Goal: Transaction & Acquisition: Obtain resource

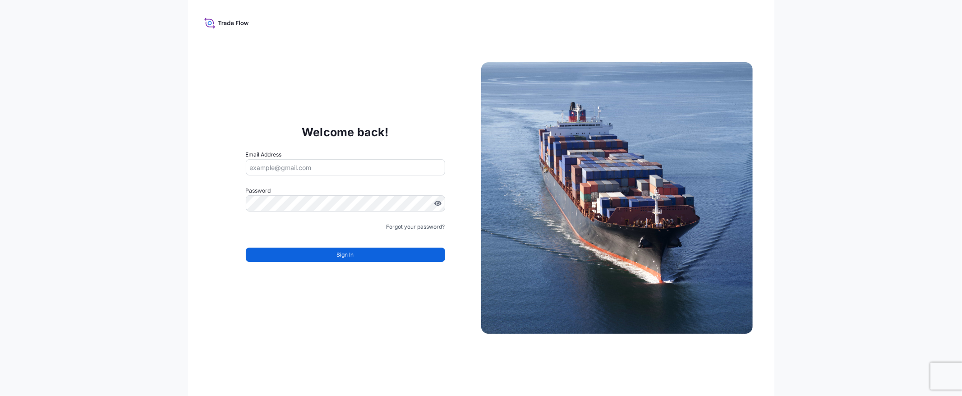
type input "[EMAIL_ADDRESS][DOMAIN_NAME]"
click at [344, 251] on span "Sign In" at bounding box center [345, 254] width 17 height 9
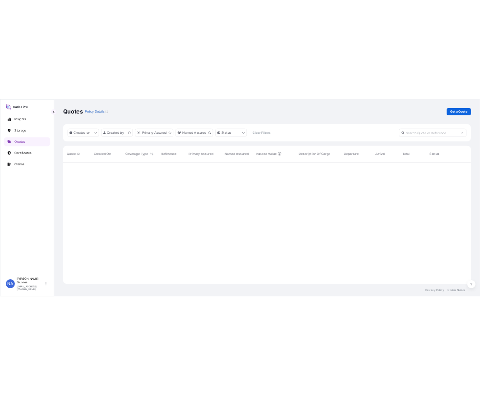
scroll to position [242, 810]
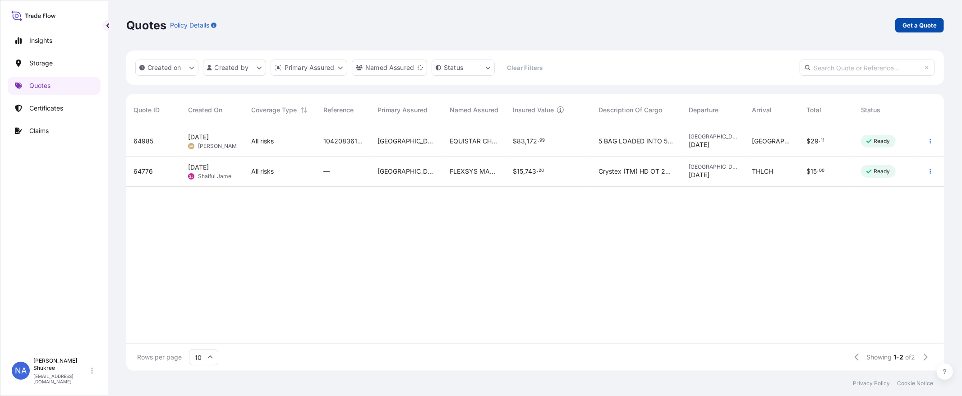
click at [923, 28] on p "Get a Quote" at bounding box center [919, 25] width 34 height 9
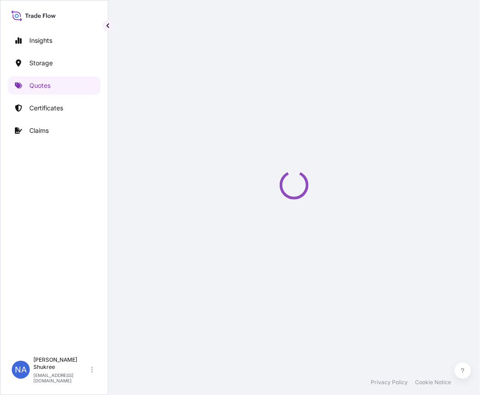
select select "Water"
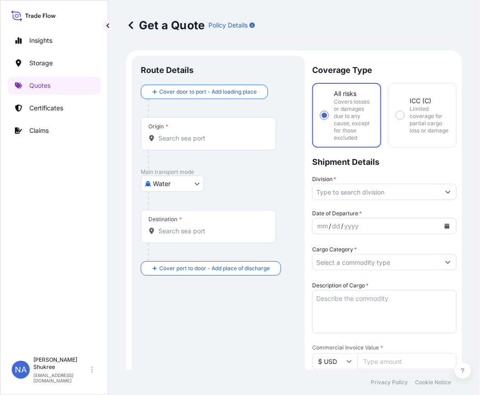
scroll to position [14, 0]
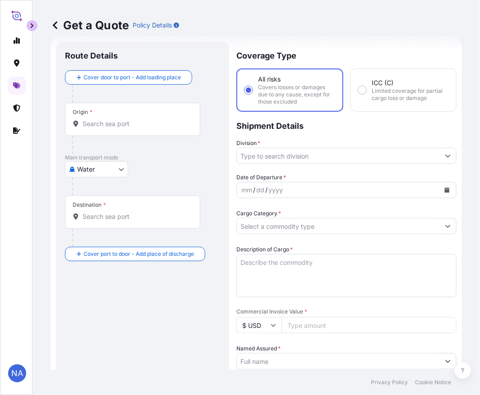
click at [122, 124] on input "Origin *" at bounding box center [136, 123] width 106 height 9
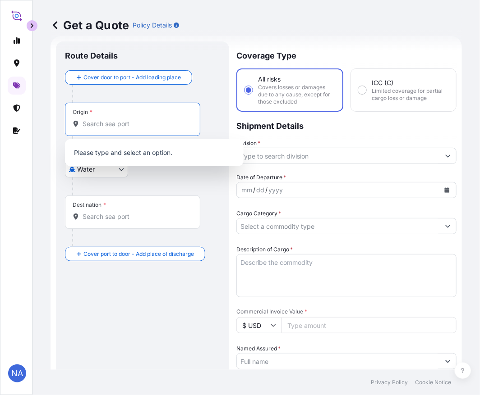
paste input "[GEOGRAPHIC_DATA], [GEOGRAPHIC_DATA]"
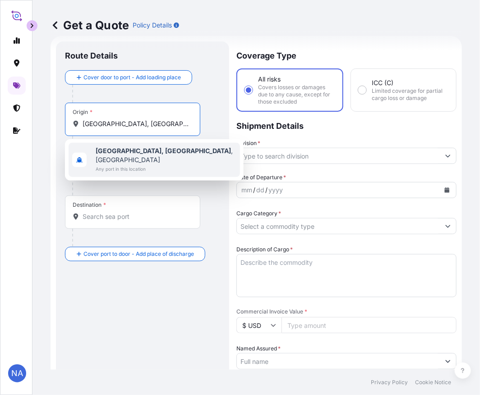
click at [109, 151] on b "[GEOGRAPHIC_DATA], [GEOGRAPHIC_DATA]" at bounding box center [163, 151] width 135 height 8
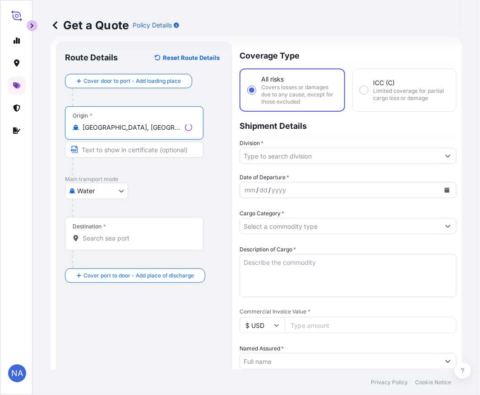
type input "[GEOGRAPHIC_DATA], [GEOGRAPHIC_DATA], [GEOGRAPHIC_DATA]"
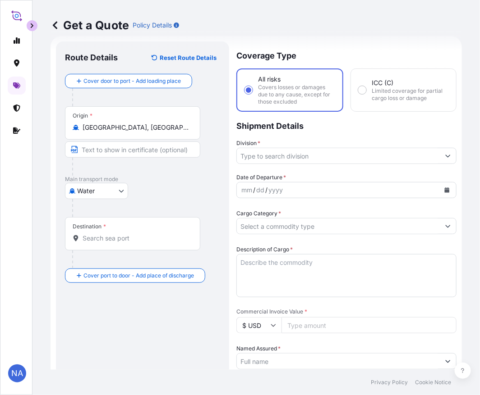
click at [115, 240] on input "Destination *" at bounding box center [136, 238] width 106 height 9
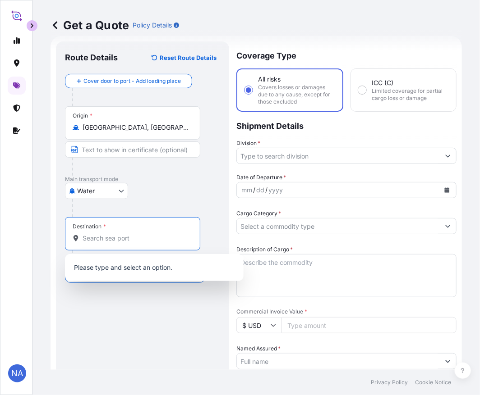
paste input "[GEOGRAPHIC_DATA], [GEOGRAPHIC_DATA]"
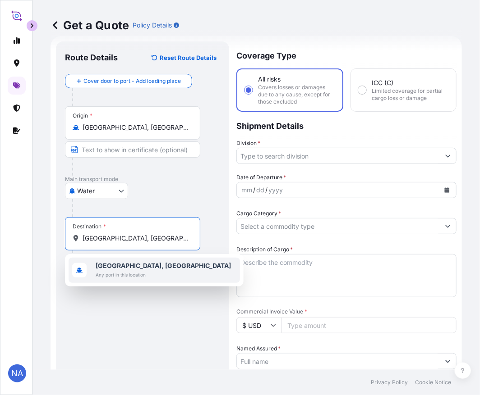
click at [107, 275] on span "Any port in this location" at bounding box center [163, 275] width 135 height 9
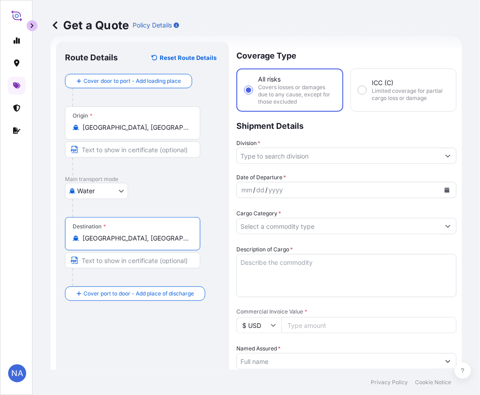
type input "[GEOGRAPHIC_DATA], [GEOGRAPHIC_DATA]"
click at [299, 157] on input "Division *" at bounding box center [338, 156] width 203 height 16
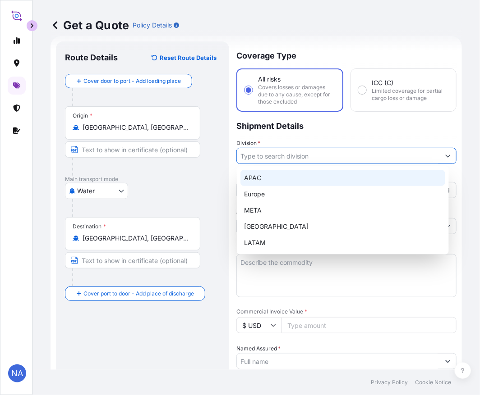
click at [286, 179] on div "APAC" at bounding box center [342, 178] width 205 height 16
type input "APAC"
click at [275, 175] on div "APAC" at bounding box center [342, 178] width 205 height 16
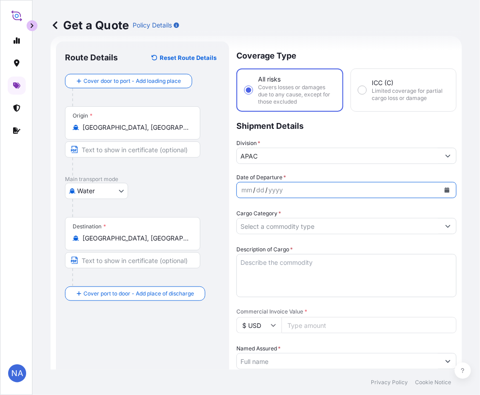
click at [445, 191] on icon "Calendar" at bounding box center [447, 190] width 5 height 5
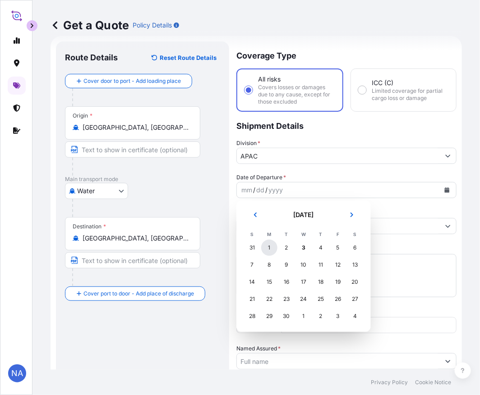
click at [272, 251] on div "1" at bounding box center [269, 248] width 16 height 16
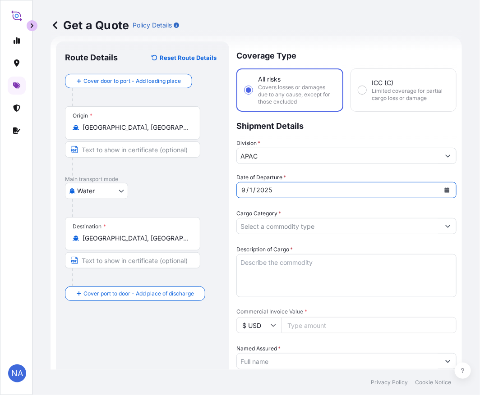
click at [280, 226] on input "Cargo Category *" at bounding box center [338, 226] width 203 height 16
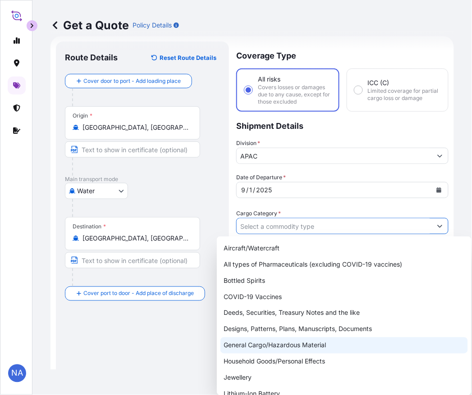
click at [259, 345] on div "General Cargo/Hazardous Material" at bounding box center [344, 346] width 248 height 16
type input "General Cargo/Hazardous Material"
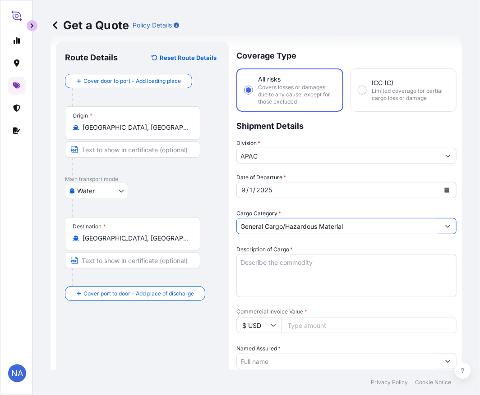
click at [267, 280] on textarea "Description of Cargo *" at bounding box center [346, 275] width 220 height 43
click at [305, 269] on textarea "Description of Cargo *" at bounding box center [346, 275] width 220 height 43
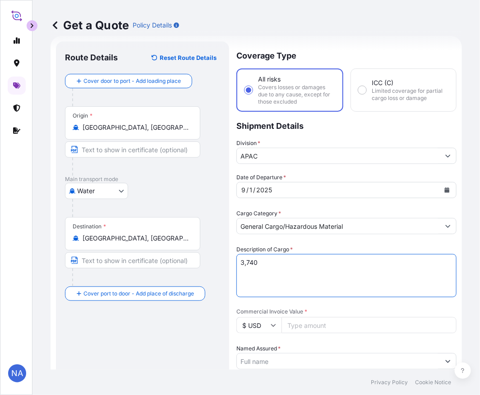
paste textarea "BAGS LOADED INTO 4 40' CONTAINER(S) ALATHON M5370, 55BAG"
type textarea "3,740 BAGS LOADED INTO 4 40' CONTAINER(S) ALATHON M5370, 55BAG"
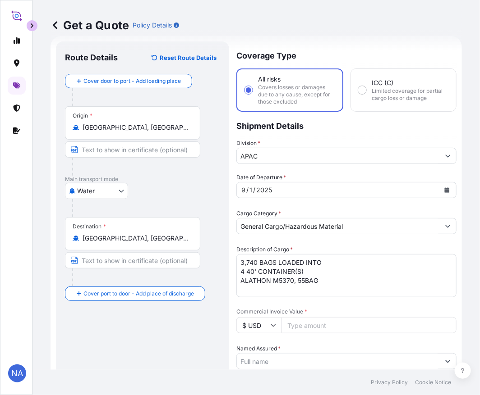
click at [306, 328] on input "Commercial Invoice Value *" at bounding box center [368, 325] width 175 height 16
paste input "77435.01"
type input "77435.02"
click at [317, 303] on div "Date of Departure * [DATE] Cargo Category * General Cargo/Hazardous Material De…" at bounding box center [346, 385] width 220 height 424
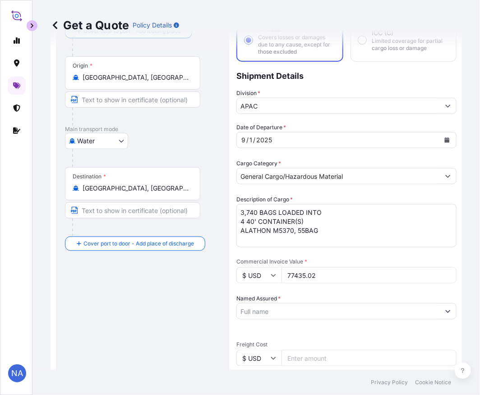
scroll to position [115, 0]
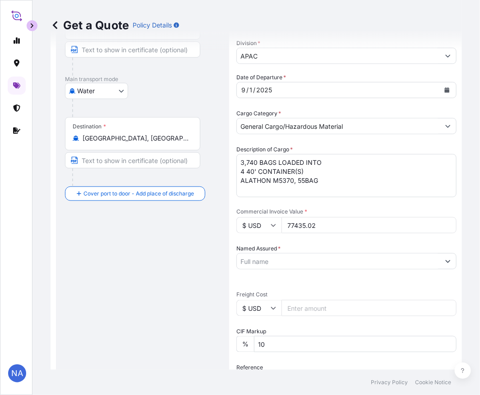
click at [292, 263] on input "Named Assured *" at bounding box center [338, 261] width 203 height 16
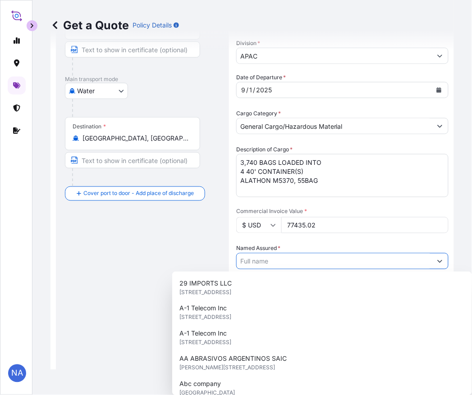
paste input "EQUISTAR CHEMICALS, LP"
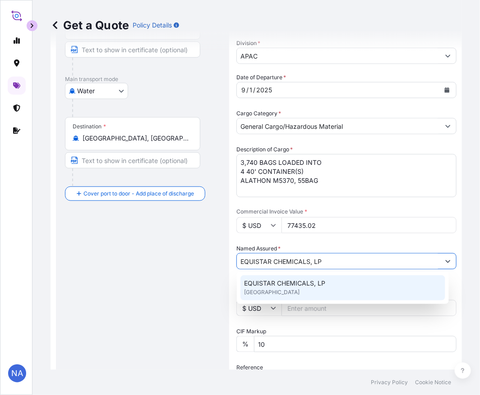
click at [269, 285] on span "EQUISTAR CHEMICALS, LP" at bounding box center [284, 283] width 81 height 9
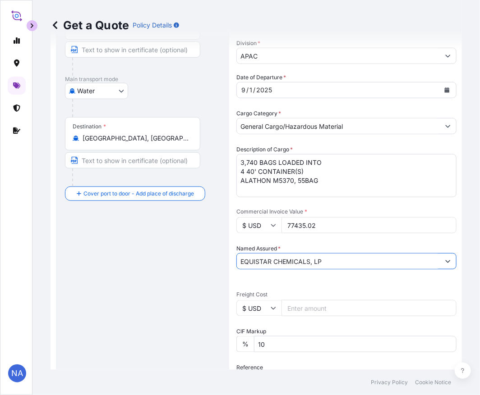
type input "EQUISTAR CHEMICALS, LP"
click at [289, 241] on div "Date of Departure * [DATE] Cargo Category * General Cargo/Hazardous Material De…" at bounding box center [346, 285] width 220 height 424
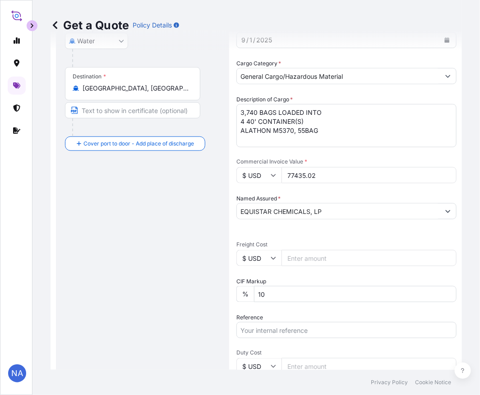
scroll to position [265, 0]
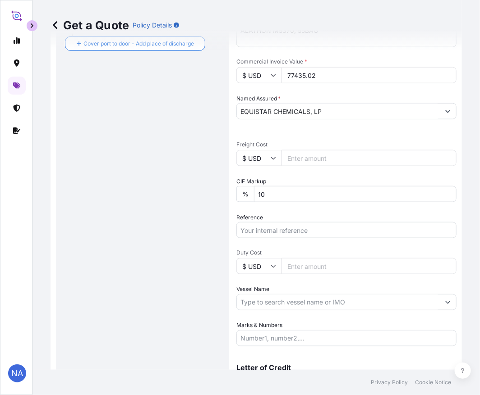
click at [275, 298] on input "Vessel Name" at bounding box center [338, 302] width 203 height 16
click at [274, 230] on input "Reference" at bounding box center [346, 230] width 220 height 16
paste input "10420857782"
click at [307, 229] on input "10420857782 /" at bounding box center [346, 230] width 220 height 16
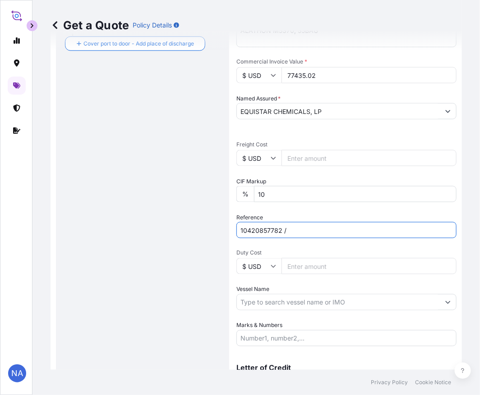
paste input "5013206841"
type input "10420857782 / 5013206841"
click at [304, 303] on input "Vessel Name" at bounding box center [338, 302] width 203 height 16
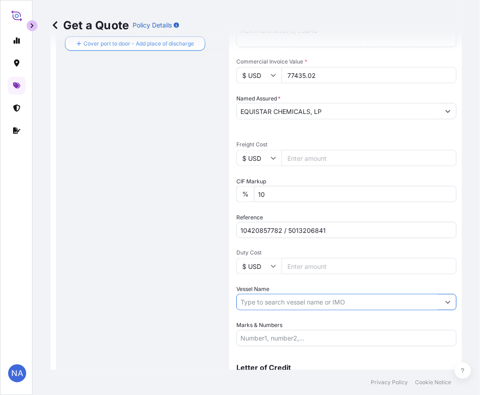
paste input "ZIM [GEOGRAPHIC_DATA]"
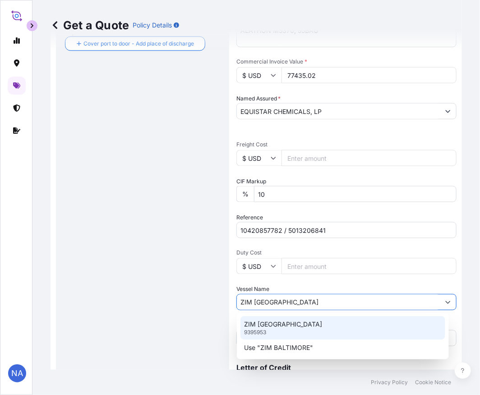
click at [272, 327] on p "ZIM [GEOGRAPHIC_DATA]" at bounding box center [283, 324] width 78 height 9
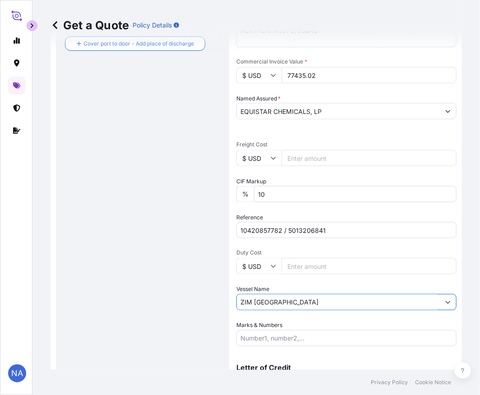
type input "ZIM [GEOGRAPHIC_DATA]"
click at [269, 285] on label "Vessel Name" at bounding box center [252, 289] width 33 height 9
click at [269, 294] on input "ZIM [GEOGRAPHIC_DATA]" at bounding box center [338, 302] width 203 height 16
click at [272, 315] on div "Date of Departure * [DATE] Cargo Category * General Cargo/Hazardous Material De…" at bounding box center [346, 135] width 220 height 424
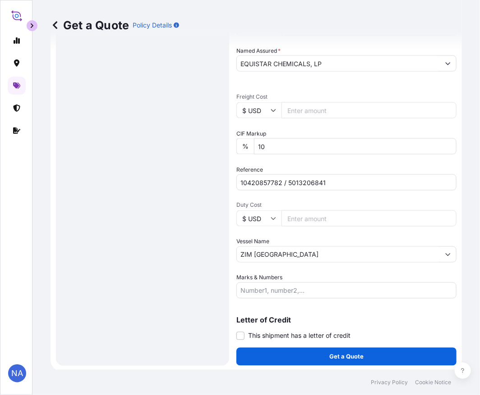
click at [468, 308] on div "Get a Quote Policy Details Route Details Reset Route Details Cover door to port…" at bounding box center [255, 185] width 447 height 370
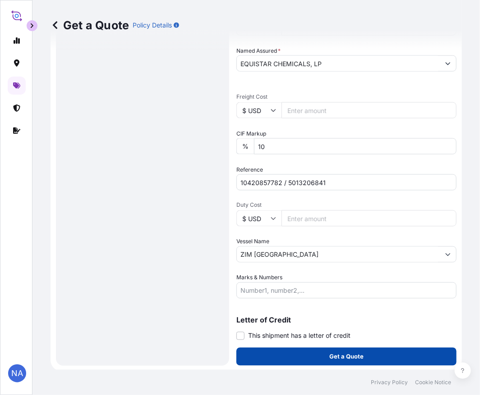
click at [381, 354] on button "Get a Quote" at bounding box center [346, 357] width 220 height 18
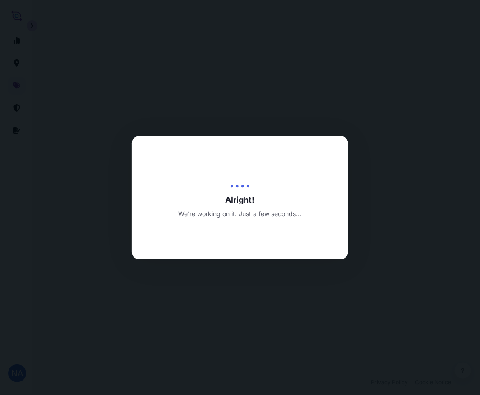
select select "Water"
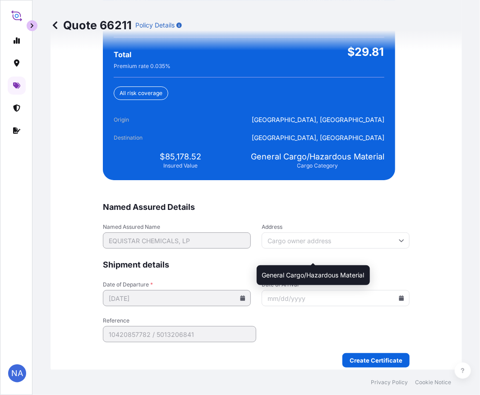
scroll to position [2120, 0]
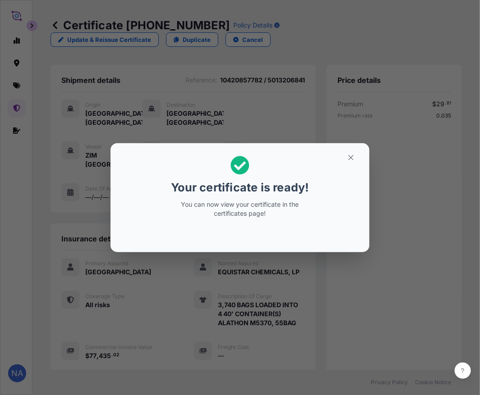
click at [246, 298] on div "Your certificate is ready! You can now view your certificate in the certificate…" at bounding box center [240, 198] width 480 height 396
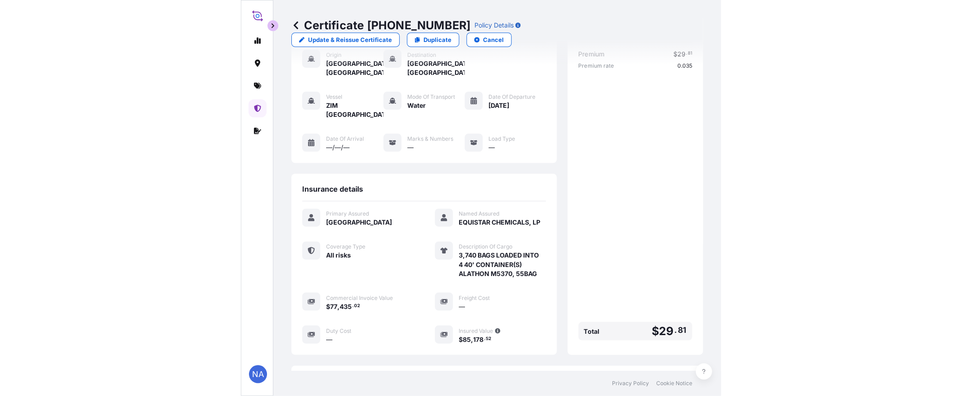
scroll to position [178, 0]
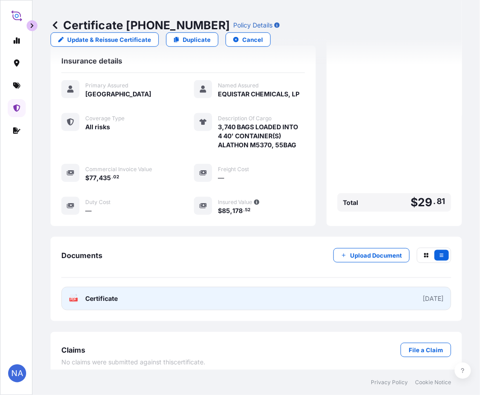
click at [268, 289] on link "PDF Certificate [DATE]" at bounding box center [256, 298] width 390 height 23
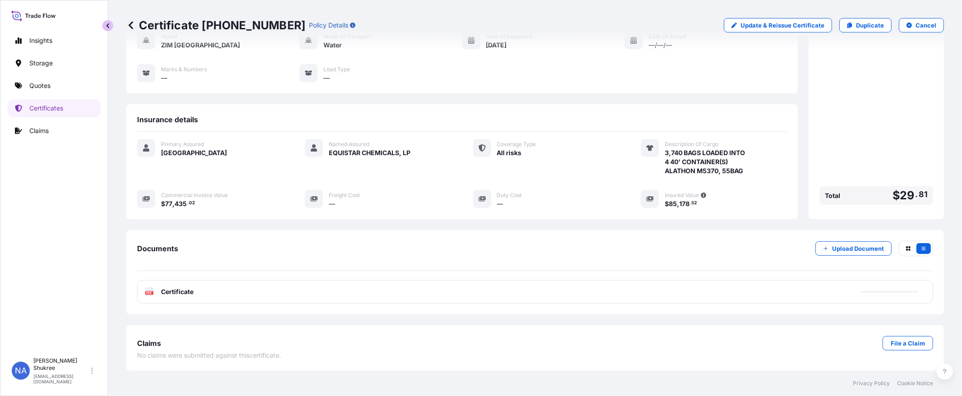
scroll to position [87, 0]
